Goal: Check status

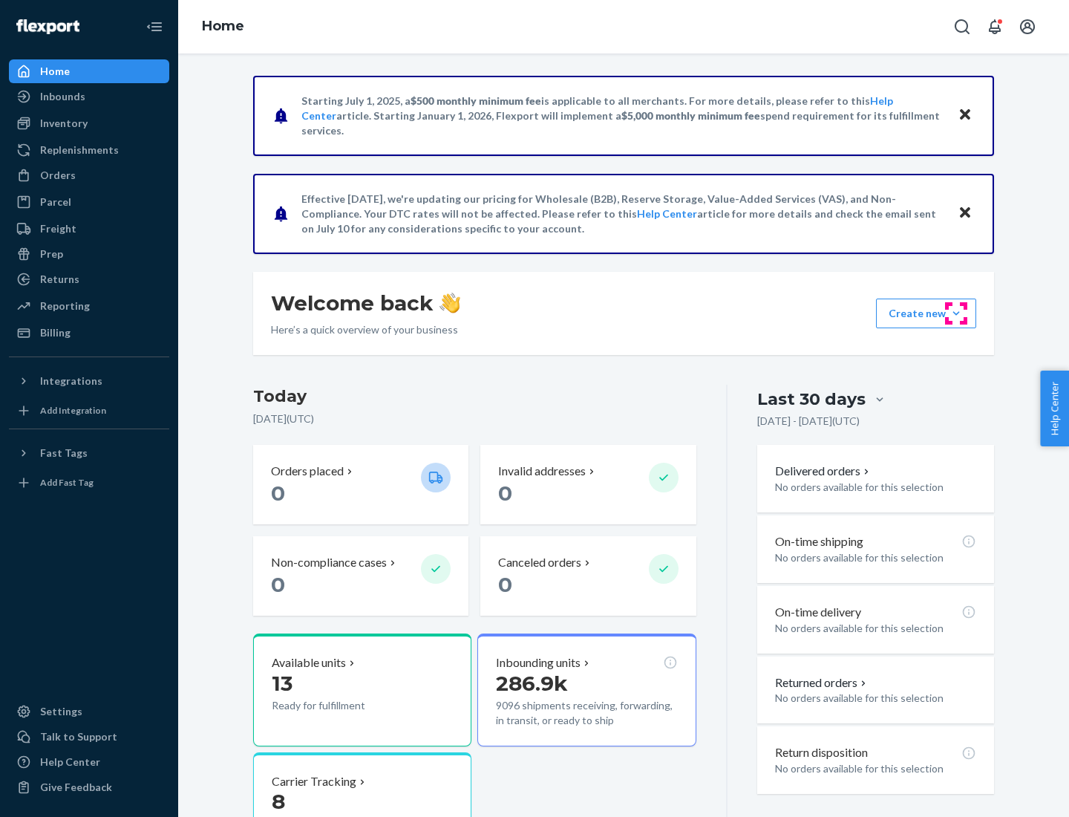
click at [956, 313] on button "Create new Create new inbound Create new order Create new product" at bounding box center [926, 313] width 100 height 30
click at [62, 97] on div "Inbounds" at bounding box center [62, 96] width 45 height 15
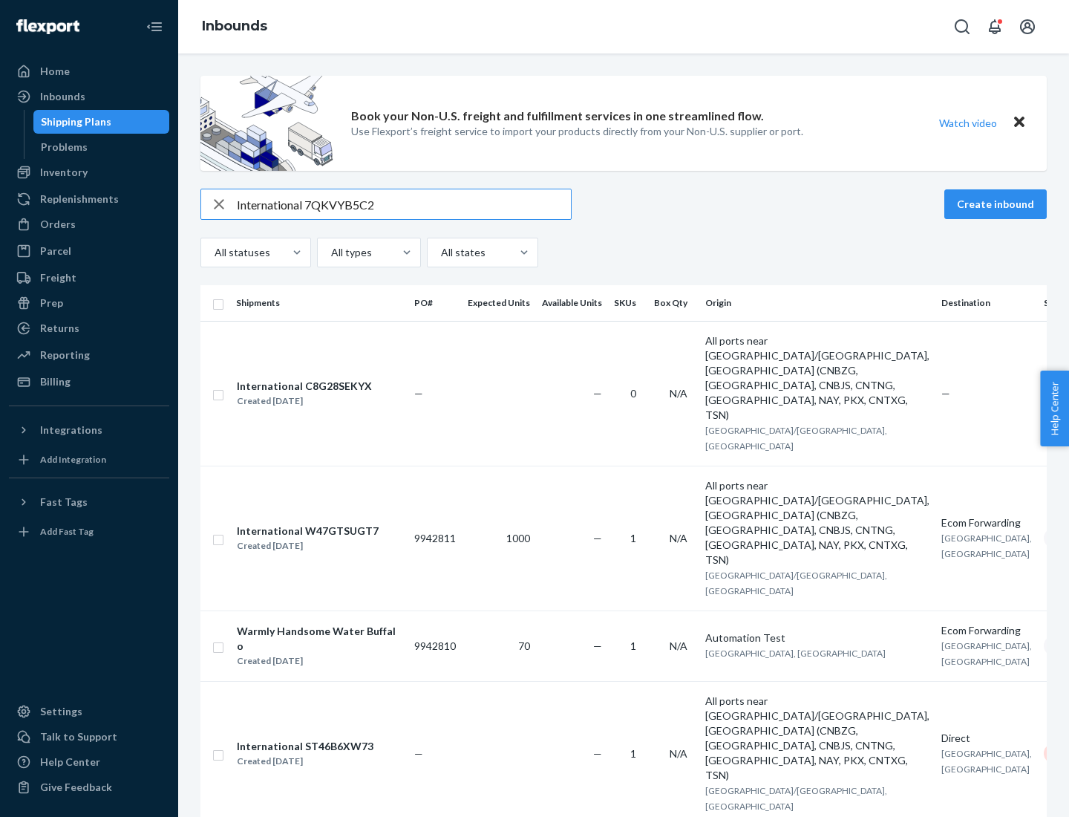
type input "International 7QKVYB5C29"
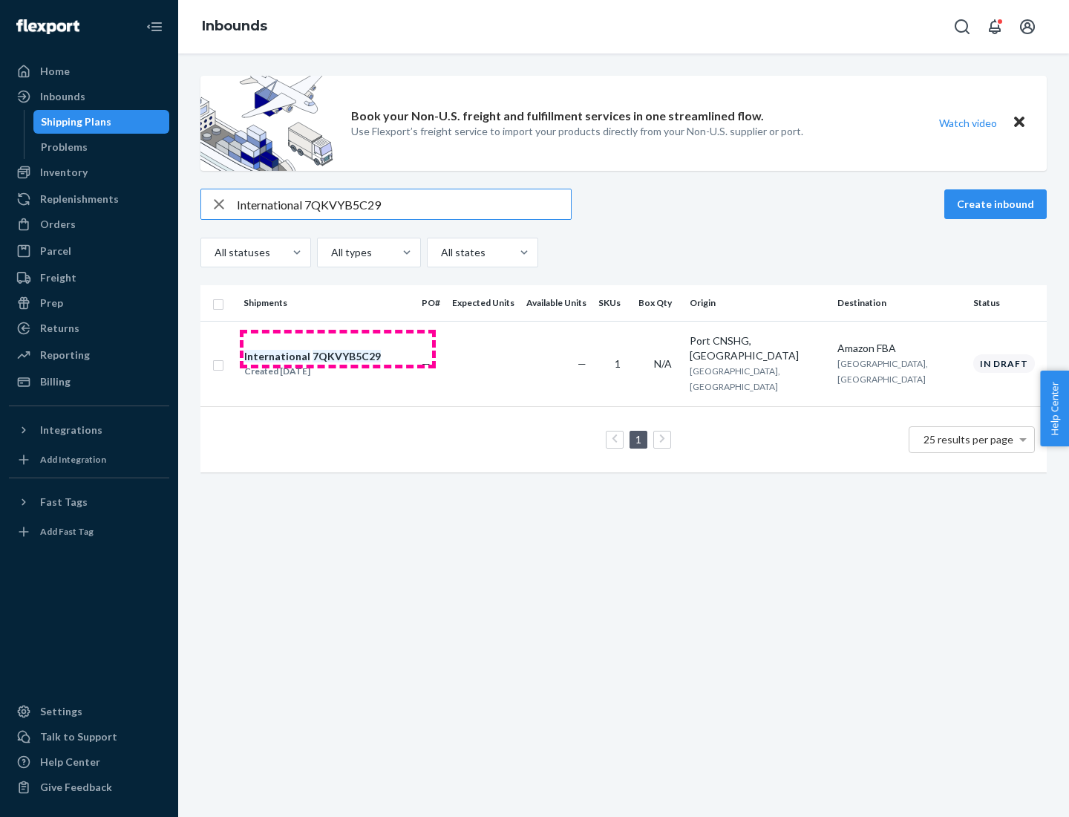
click at [338, 364] on div "Created [DATE]" at bounding box center [312, 371] width 137 height 15
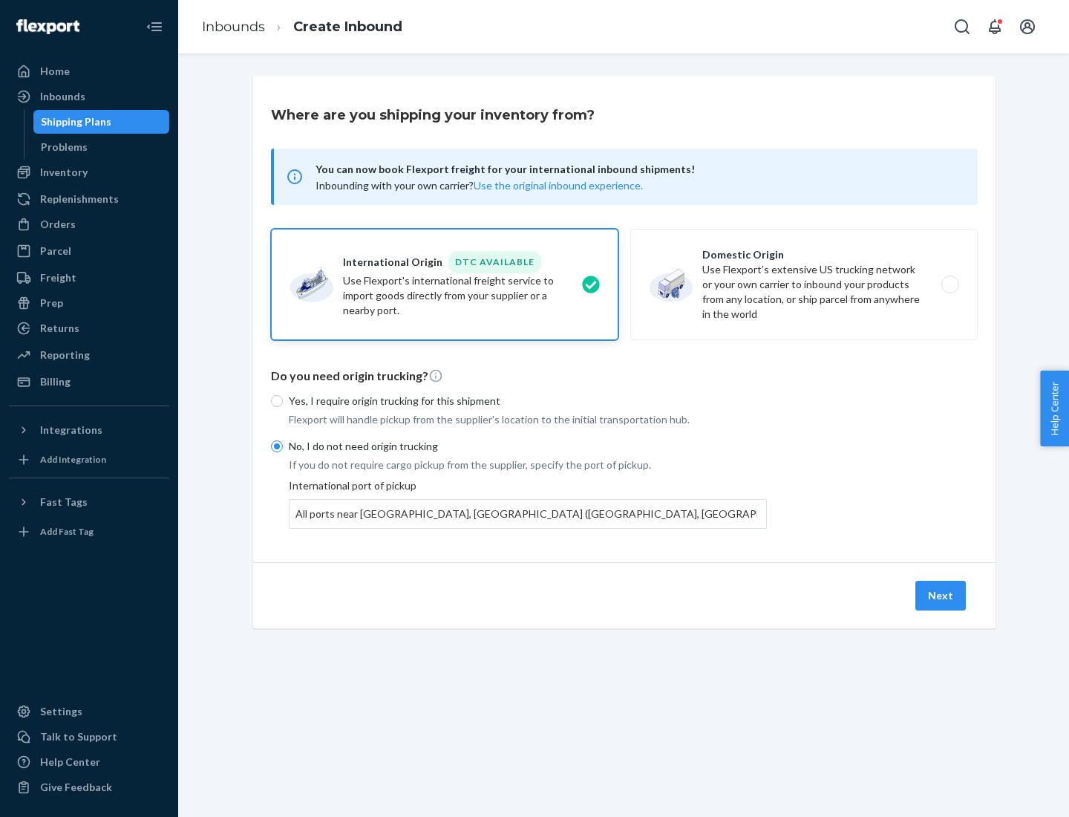
click at [941, 595] on button "Next" at bounding box center [940, 596] width 50 height 30
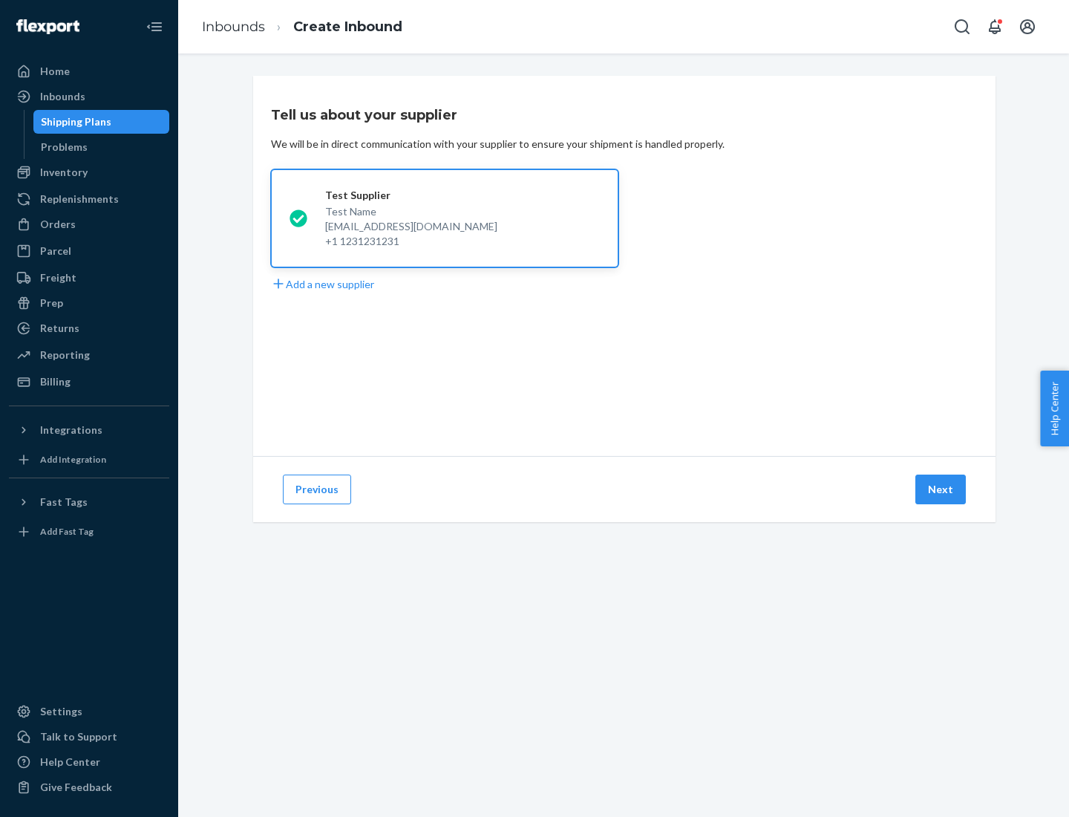
click at [941, 489] on button "Next" at bounding box center [940, 489] width 50 height 30
